Goal: Task Accomplishment & Management: Manage account settings

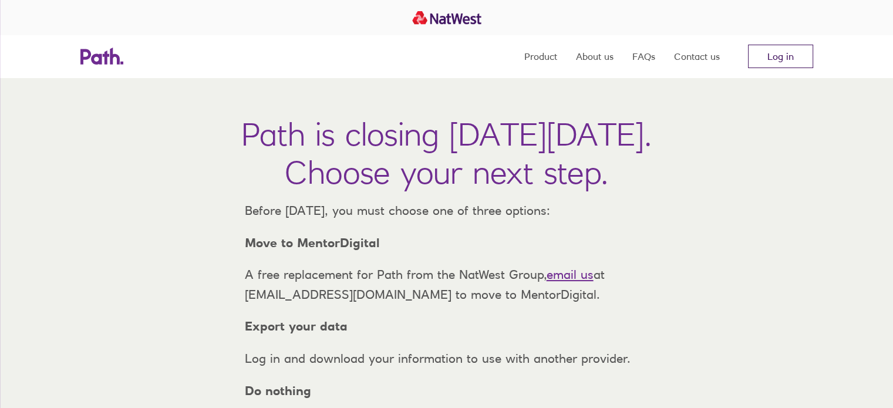
click at [769, 53] on link "Log in" at bounding box center [780, 56] width 65 height 23
click at [787, 55] on link "Log in" at bounding box center [780, 56] width 65 height 23
